Goal: Task Accomplishment & Management: Complete application form

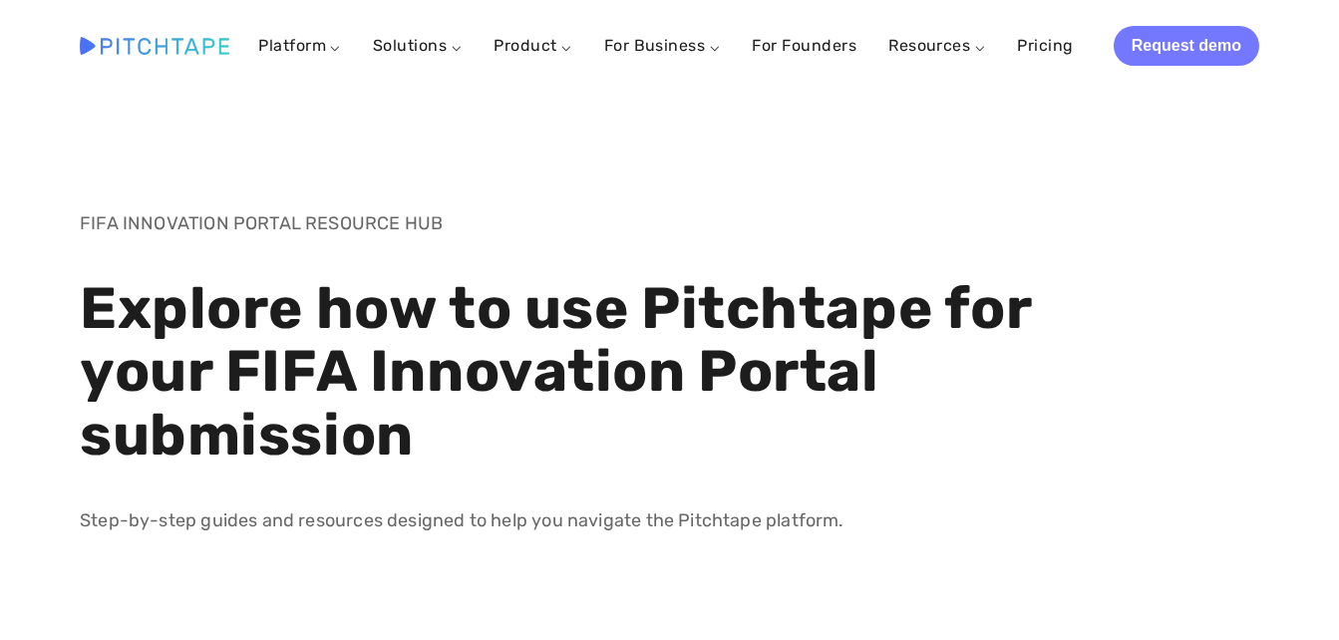
click at [1204, 41] on link "Request demo" at bounding box center [1187, 46] width 146 height 40
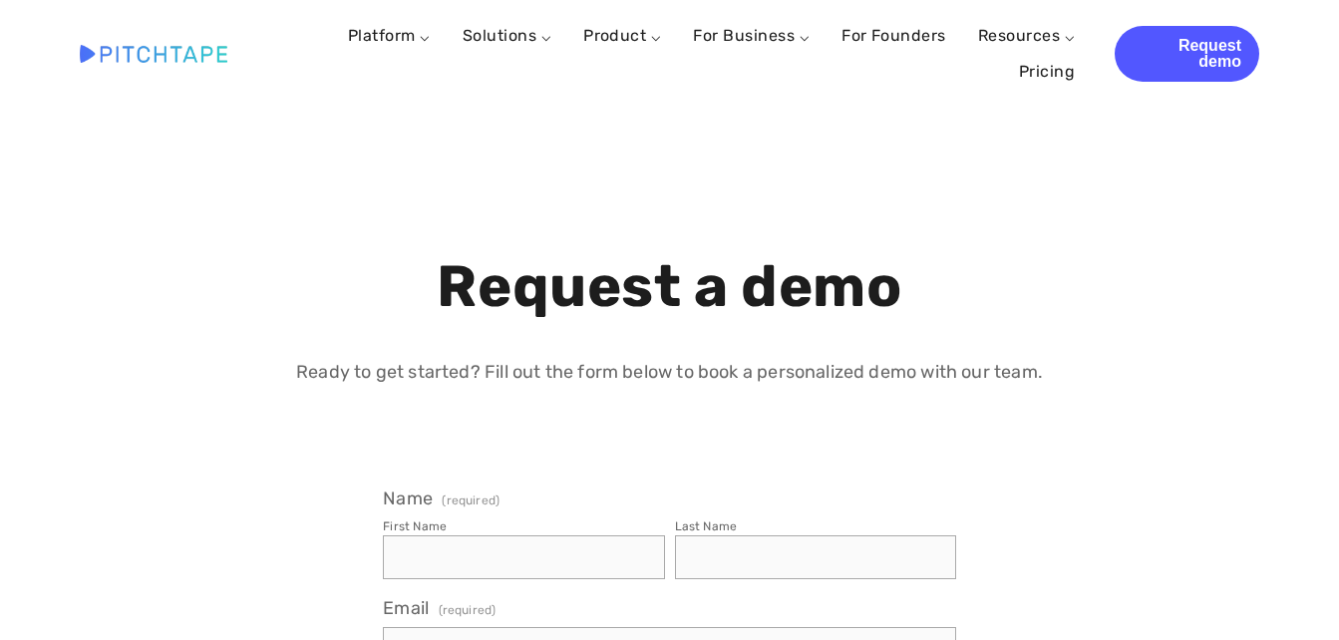
select select "US"
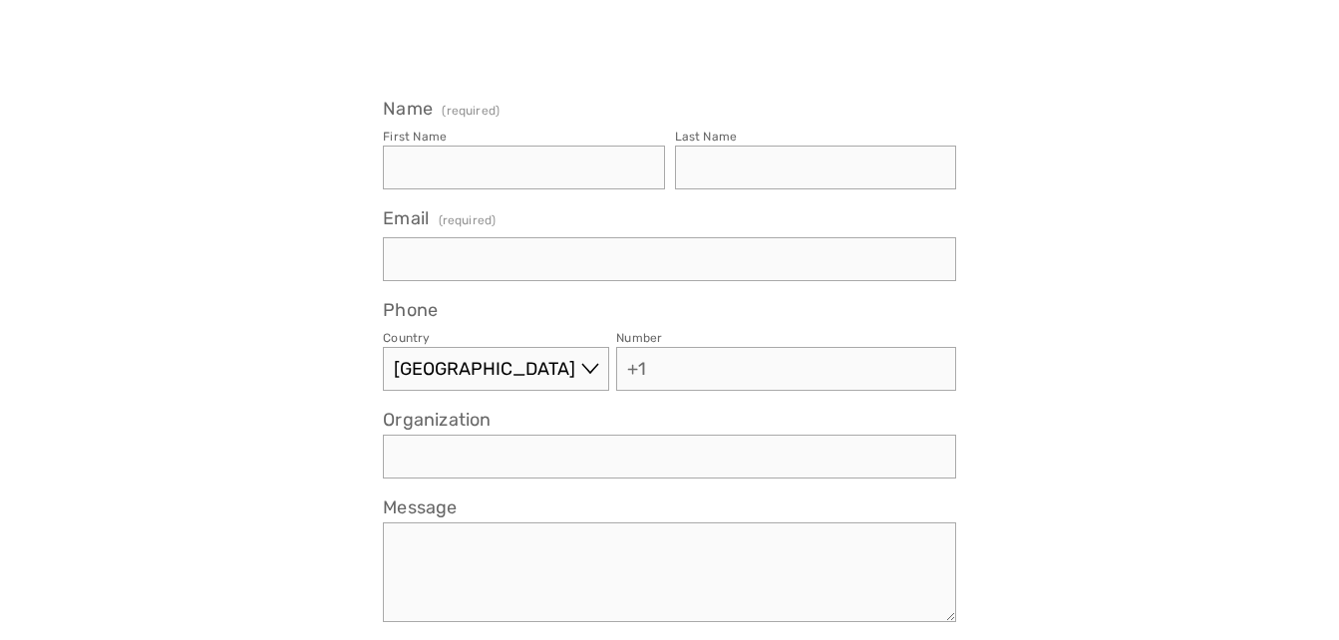
scroll to position [399, 0]
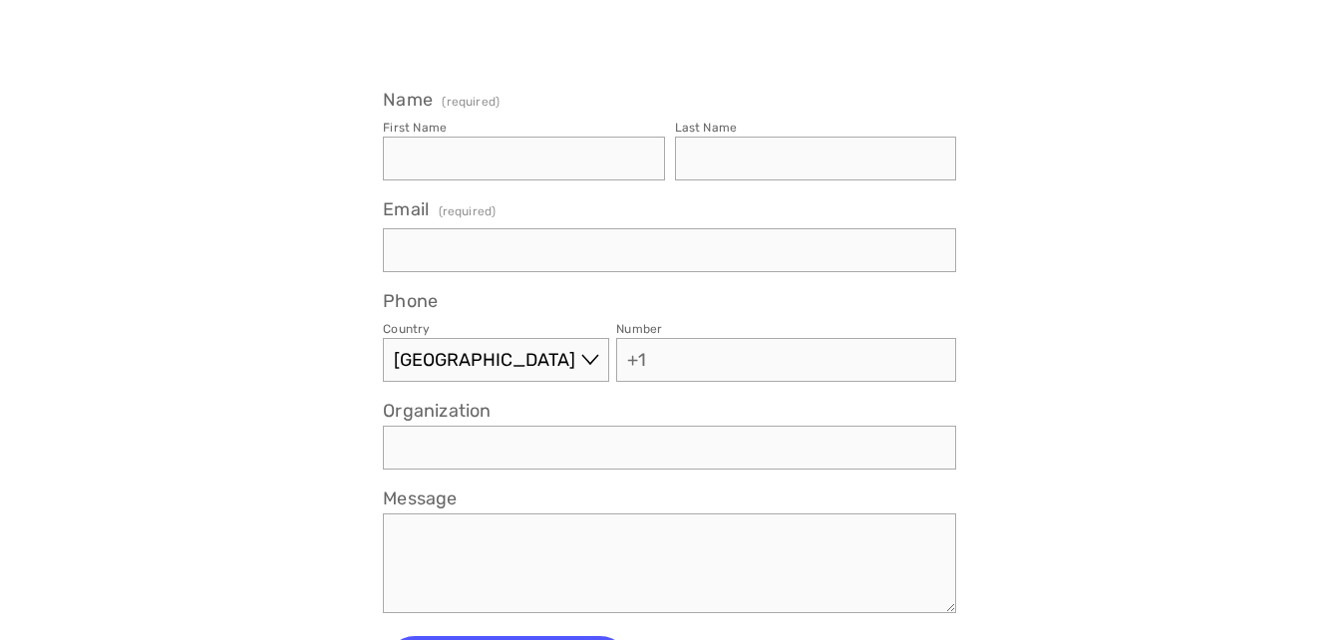
click at [459, 150] on input "First Name" at bounding box center [523, 159] width 281 height 44
type input "FUHAID"
click at [779, 171] on input "Last Name" at bounding box center [815, 159] width 281 height 44
